Goal: Information Seeking & Learning: Find specific fact

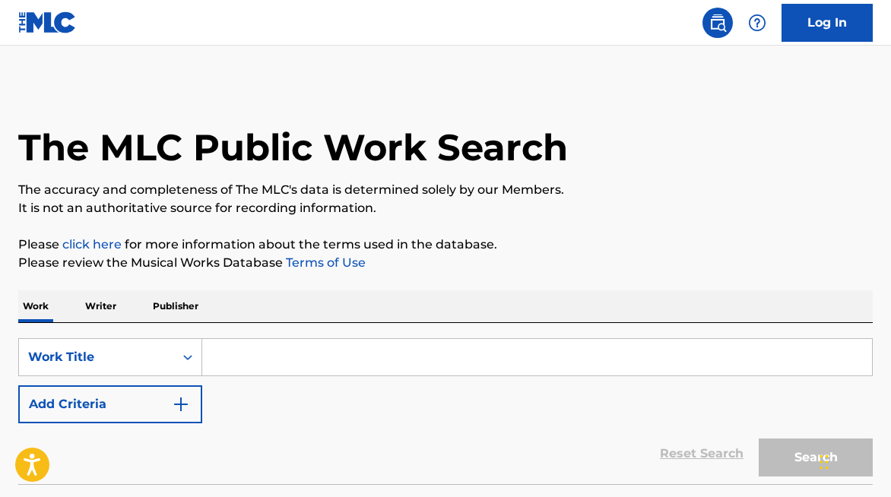
click at [278, 357] on input "Search Form" at bounding box center [537, 357] width 670 height 36
paste input "Las Mañanitas"
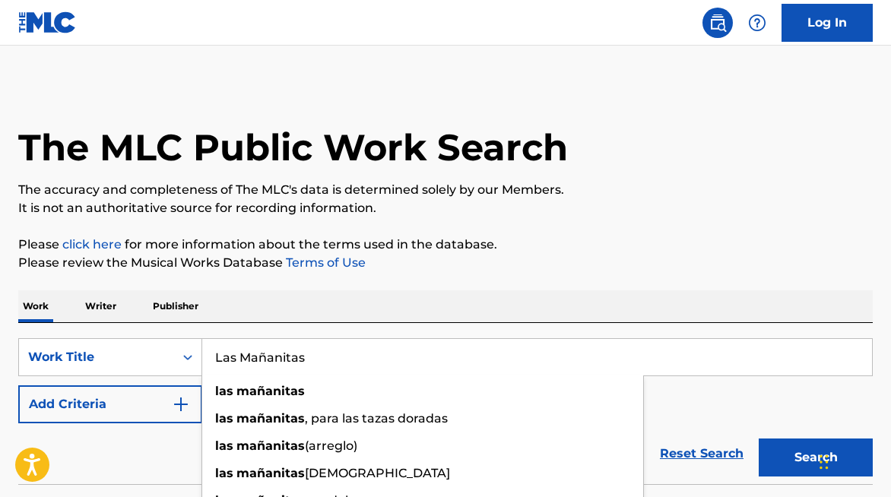
type input "Las Mañanitas"
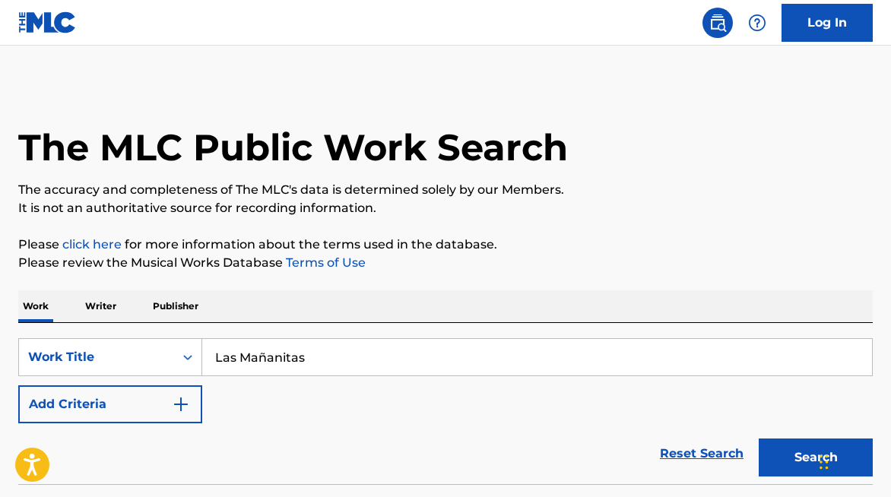
click at [147, 398] on button "Add Criteria" at bounding box center [110, 404] width 184 height 38
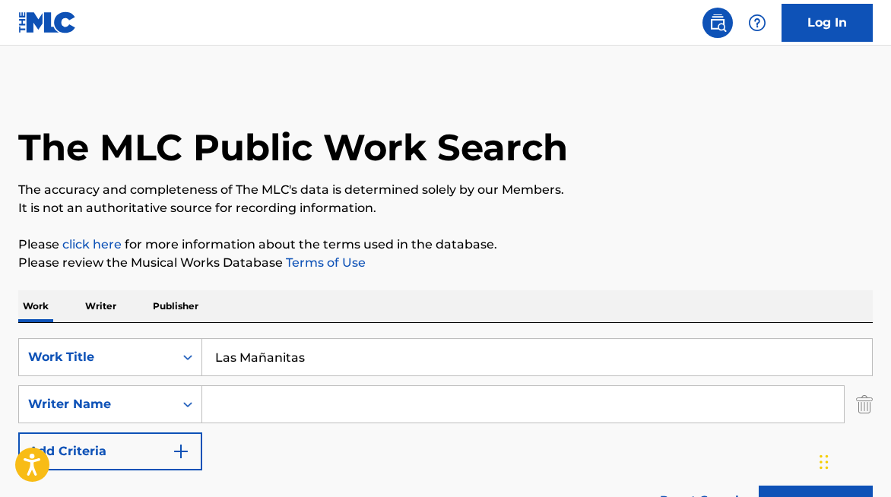
click at [246, 410] on input "Search Form" at bounding box center [523, 404] width 642 height 36
type input "oteo"
click at [759, 486] on button "Search" at bounding box center [816, 505] width 114 height 38
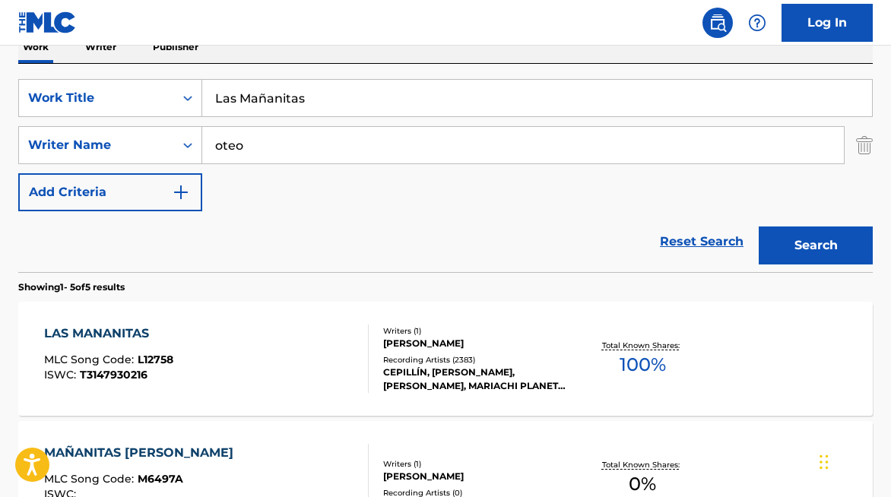
scroll to position [268, 0]
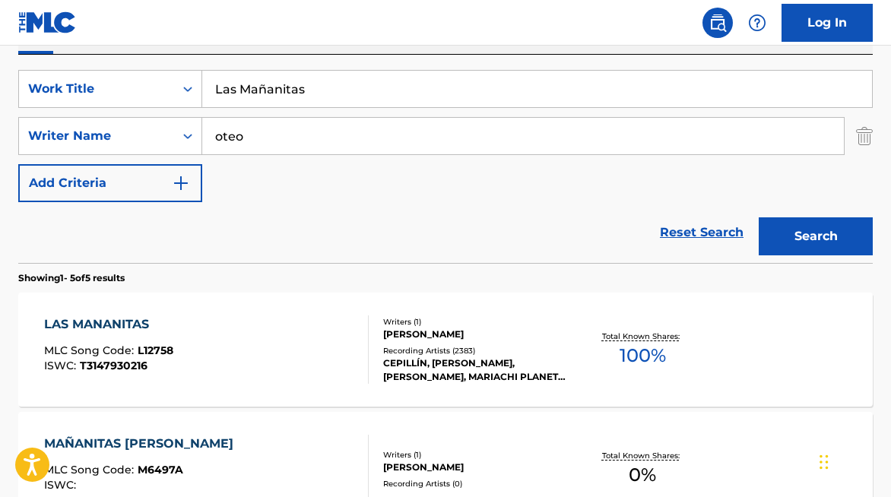
click at [413, 331] on div "[PERSON_NAME]" at bounding box center [477, 335] width 189 height 14
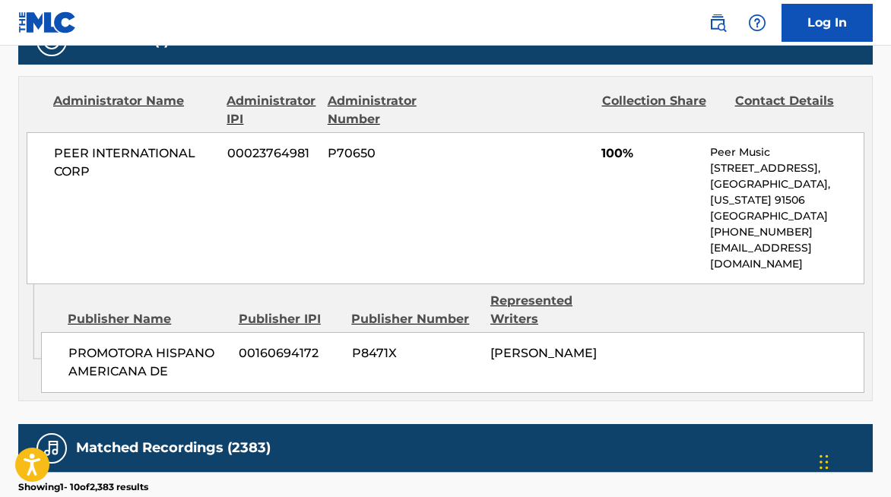
scroll to position [813, 0]
